Goal: Information Seeking & Learning: Learn about a topic

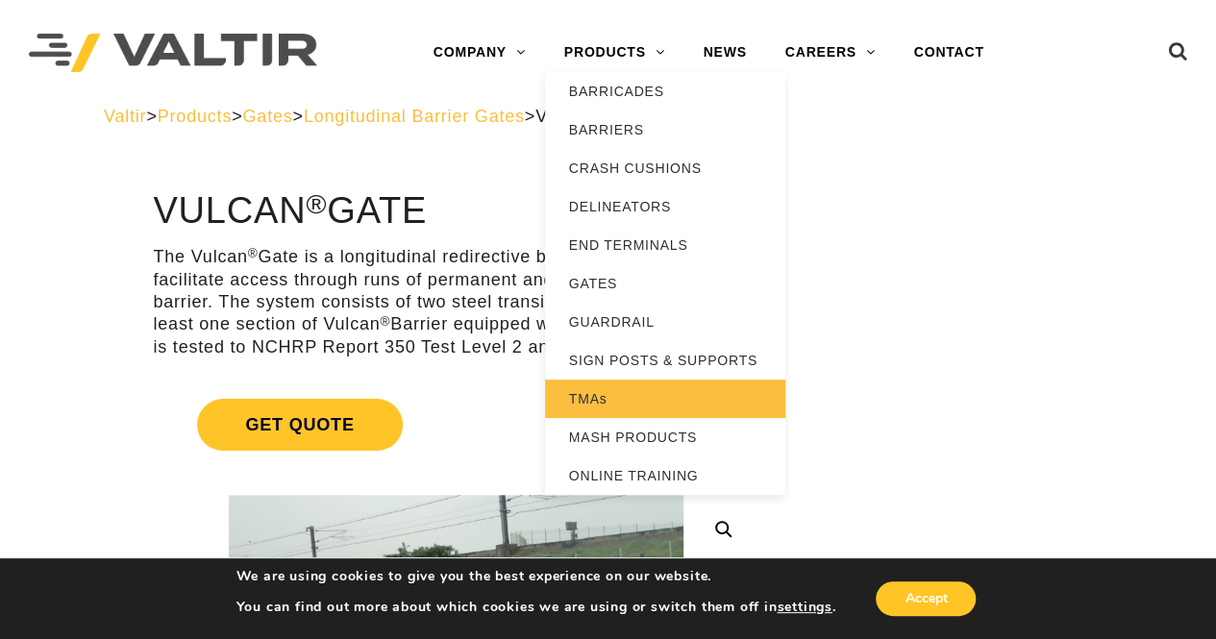
click at [665, 400] on link "TMAs" at bounding box center [665, 399] width 240 height 38
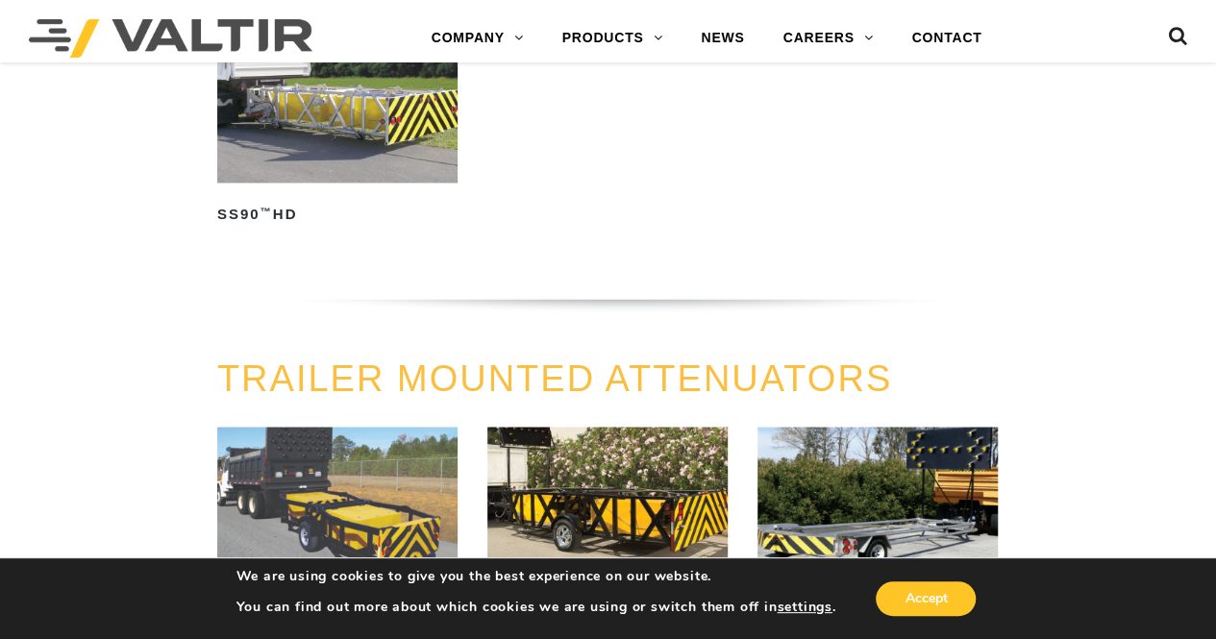
scroll to position [1826, 0]
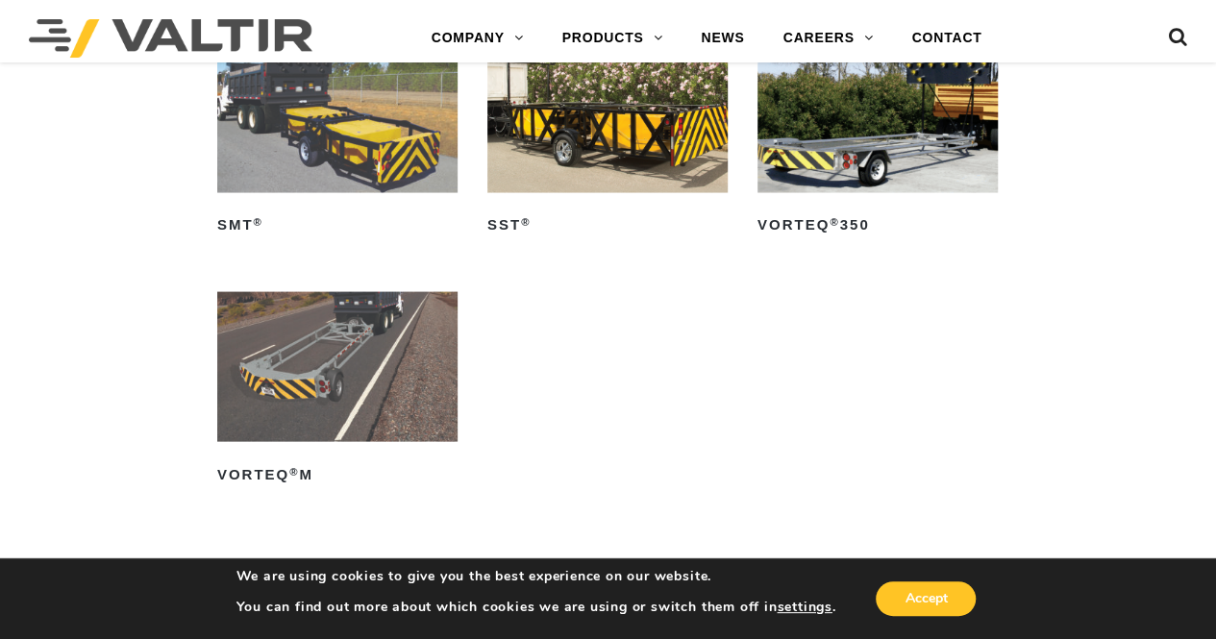
click at [294, 414] on img at bounding box center [337, 367] width 240 height 150
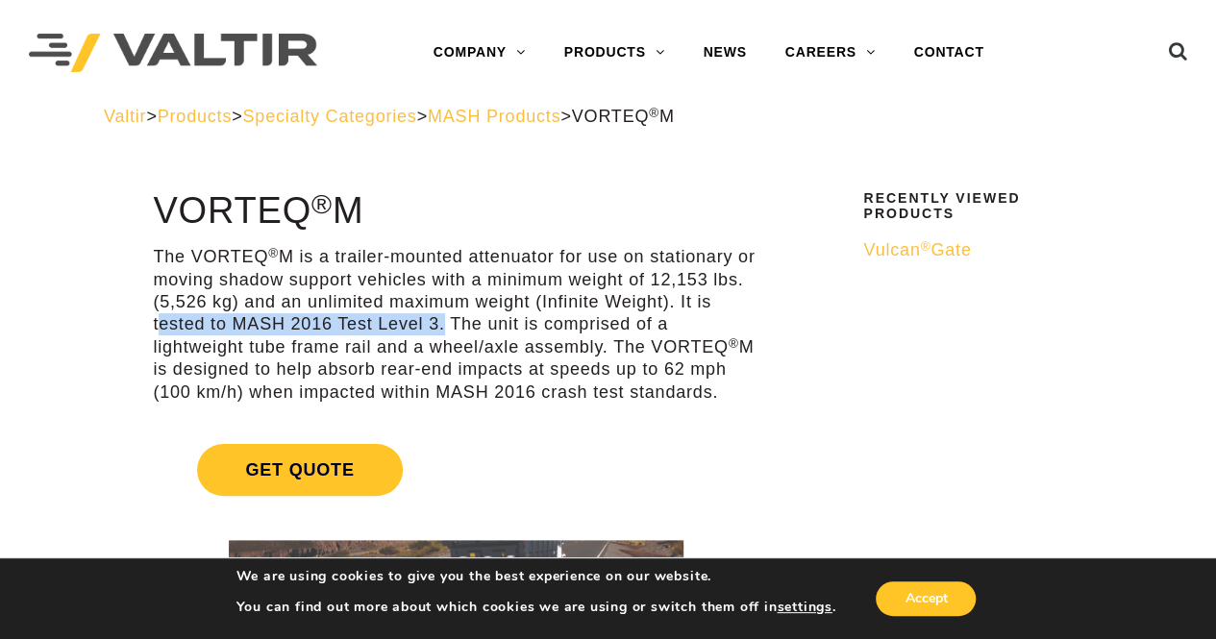
drag, startPoint x: 152, startPoint y: 326, endPoint x: 437, endPoint y: 332, distance: 285.4
copy p "tested to MASH 2016 Test Level 3"
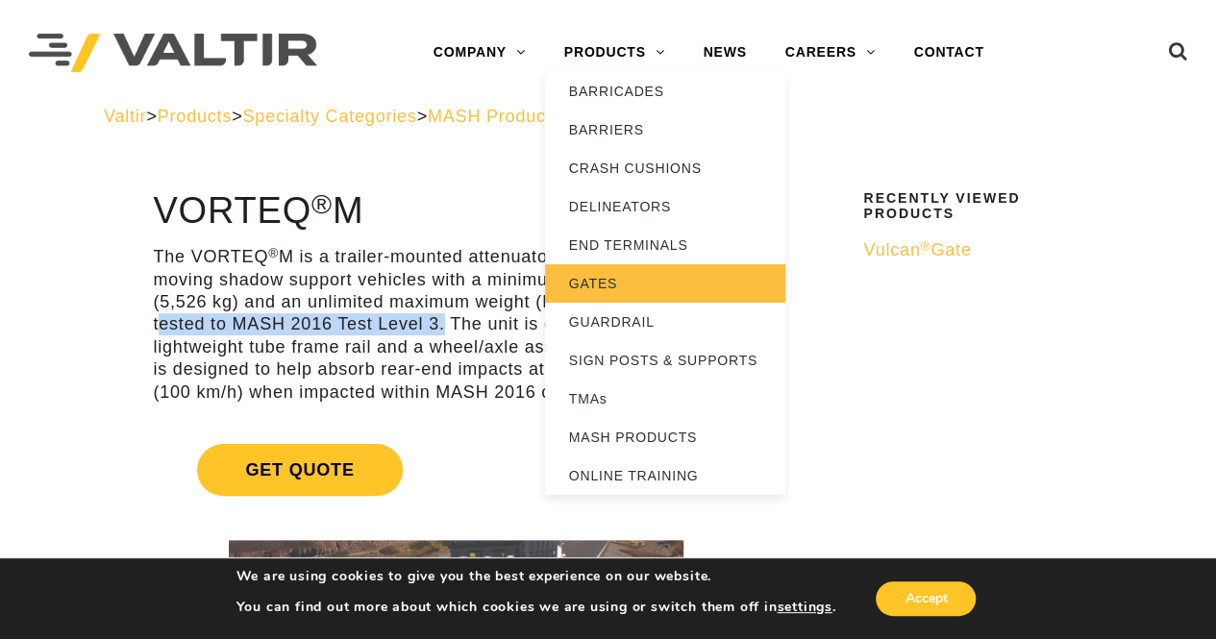
click at [661, 283] on link "GATES" at bounding box center [665, 283] width 240 height 38
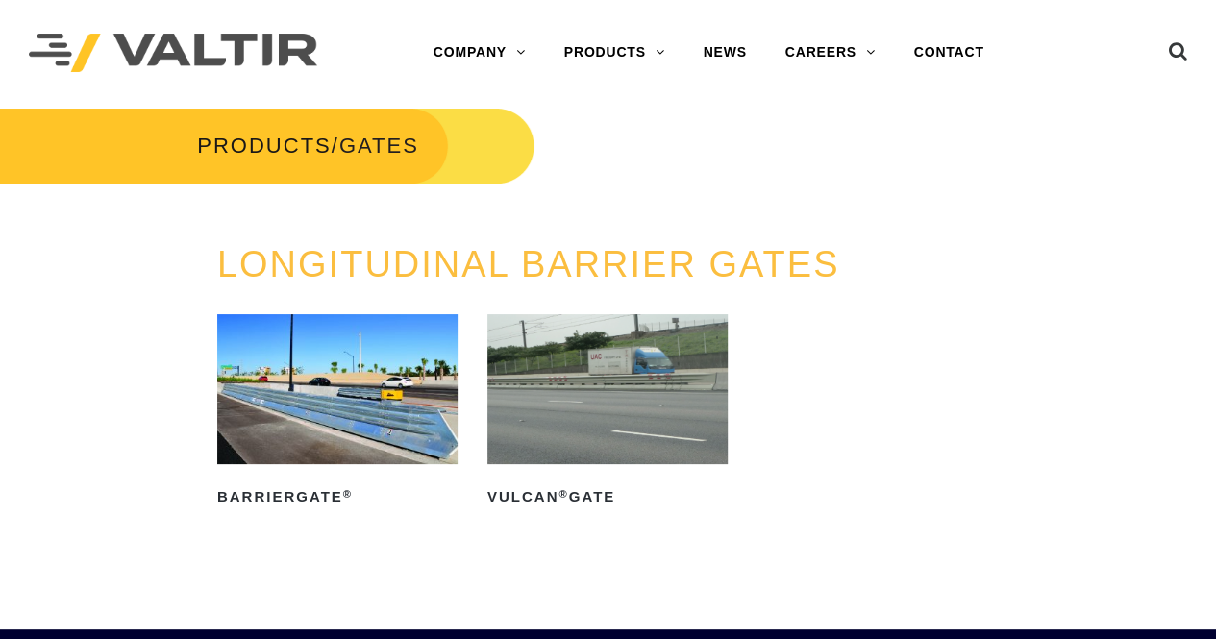
click at [565, 381] on img at bounding box center [607, 389] width 240 height 150
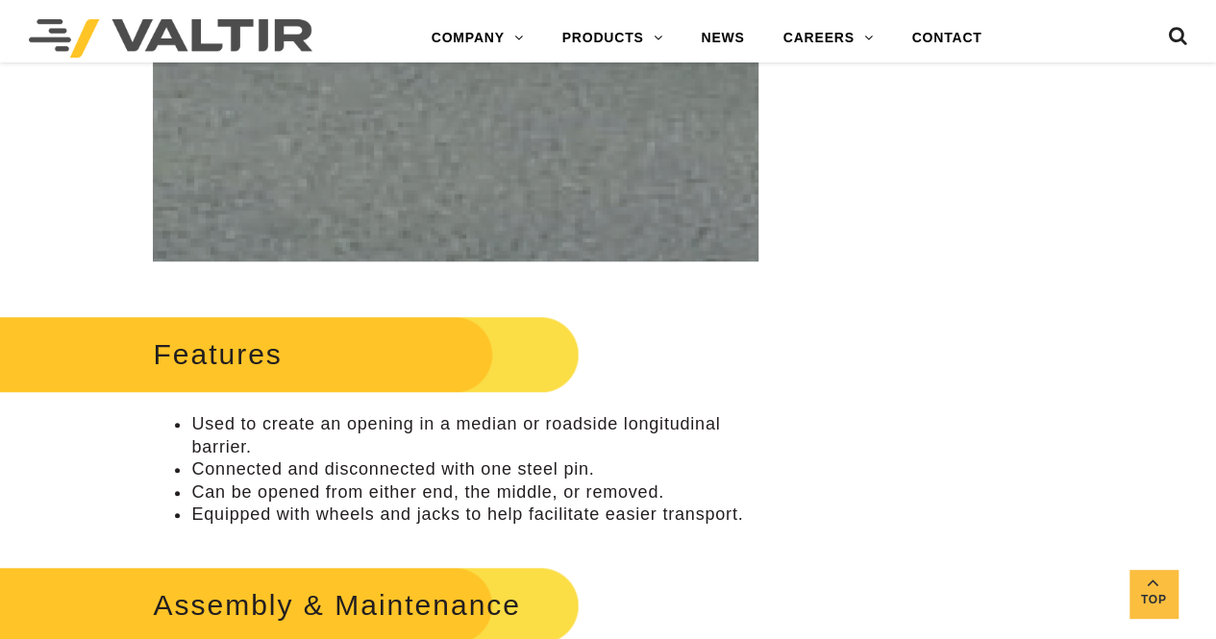
scroll to position [577, 0]
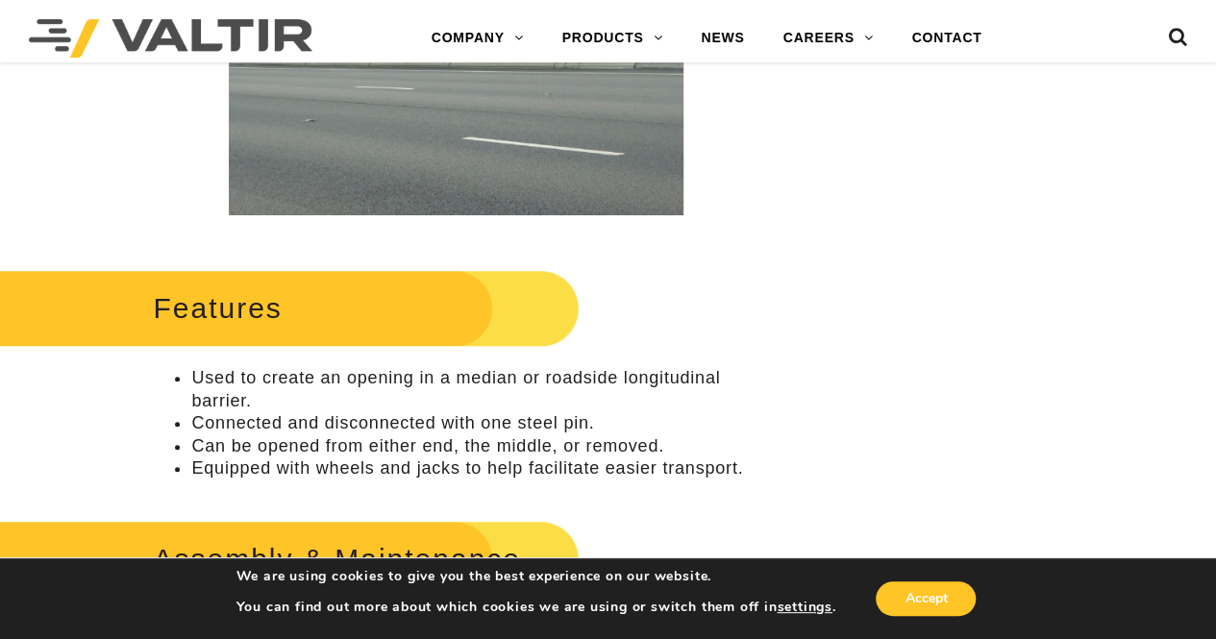
click at [192, 379] on li "Used to create an opening in a median or roadside longitudinal barrier." at bounding box center [474, 389] width 567 height 45
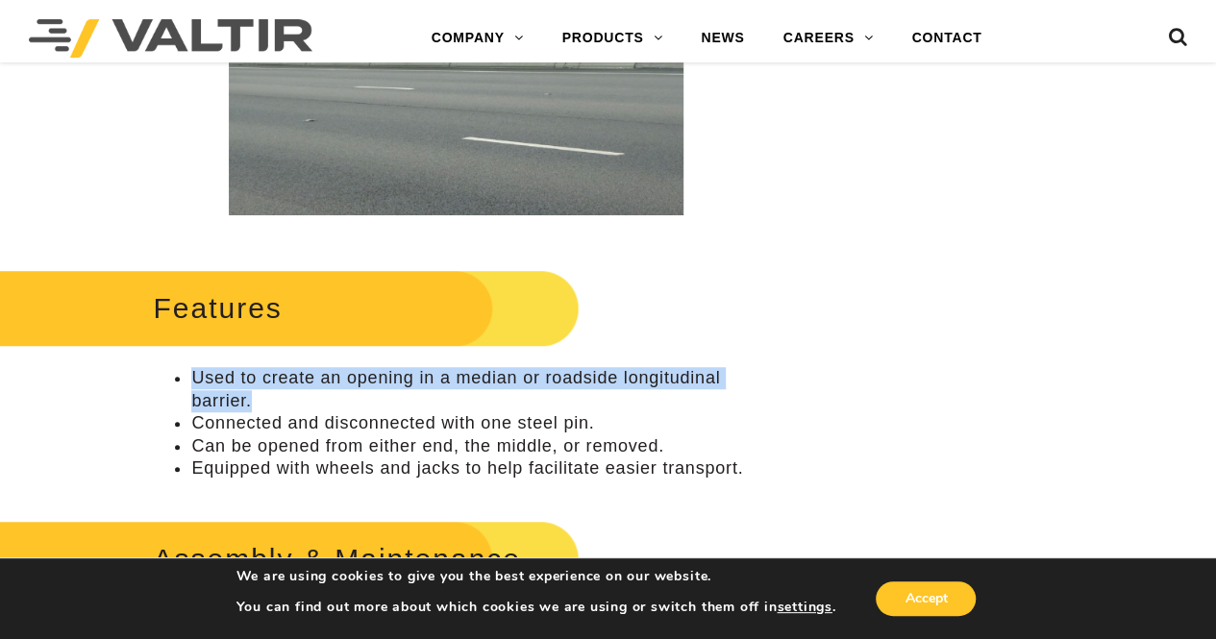
drag, startPoint x: 192, startPoint y: 369, endPoint x: 254, endPoint y: 397, distance: 67.5
click at [254, 397] on li "Used to create an opening in a median or roadside longitudinal barrier." at bounding box center [474, 389] width 567 height 45
copy li "Used to create an opening in a median or roadside longitudinal barrier."
